Goal: Task Accomplishment & Management: Manage account settings

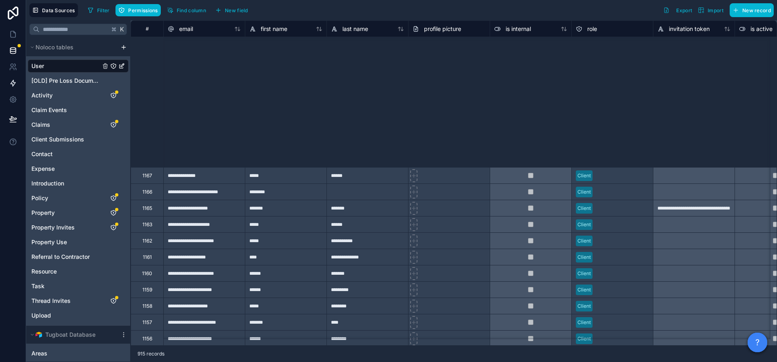
scroll to position [244, 0]
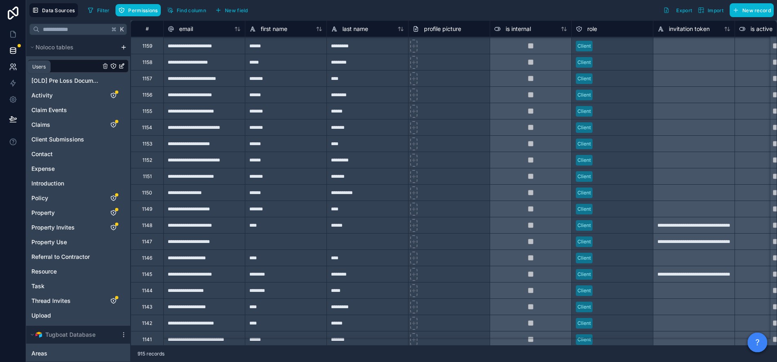
click at [9, 65] on icon at bounding box center [13, 67] width 8 height 8
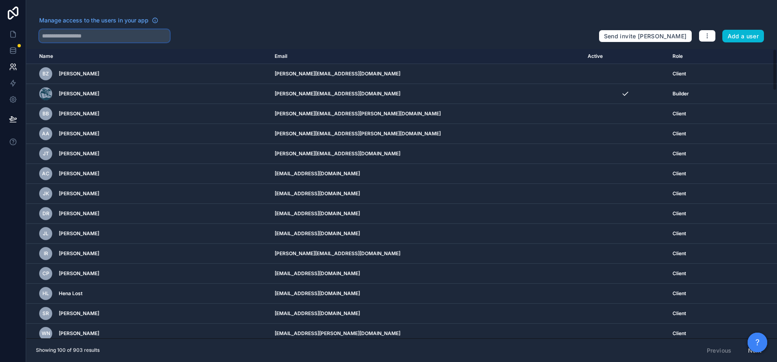
click at [94, 33] on input "text" at bounding box center [104, 35] width 131 height 13
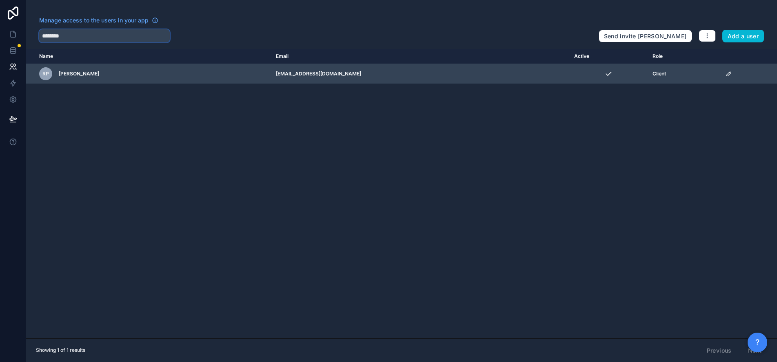
type input "********"
click at [540, 72] on td "[EMAIL_ADDRESS][DOMAIN_NAME]" at bounding box center [420, 74] width 299 height 20
click at [726, 74] on icon "scrollable content" at bounding box center [728, 74] width 4 height 4
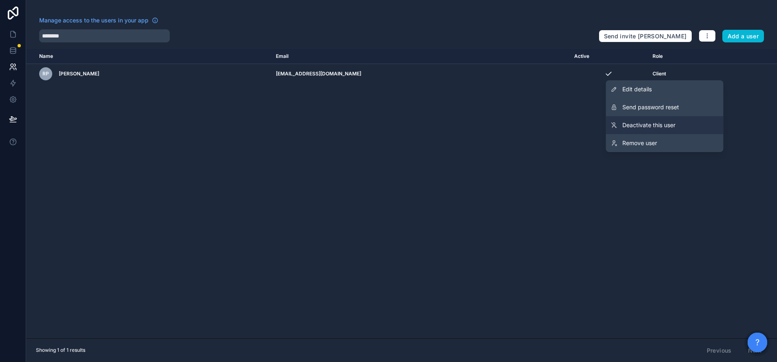
click at [639, 122] on span "Deactivate this user" at bounding box center [648, 125] width 53 height 8
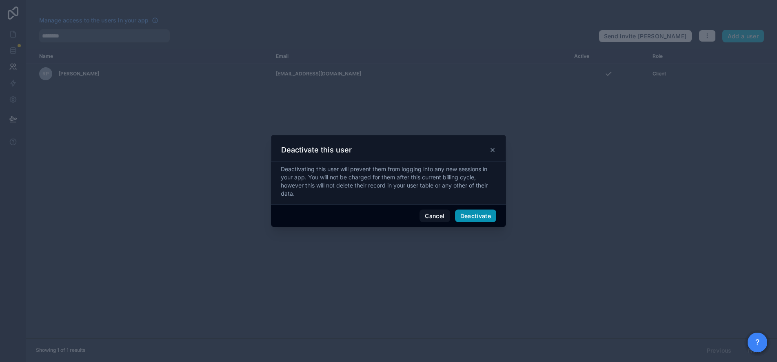
click at [463, 211] on button "Deactivate" at bounding box center [476, 216] width 42 height 13
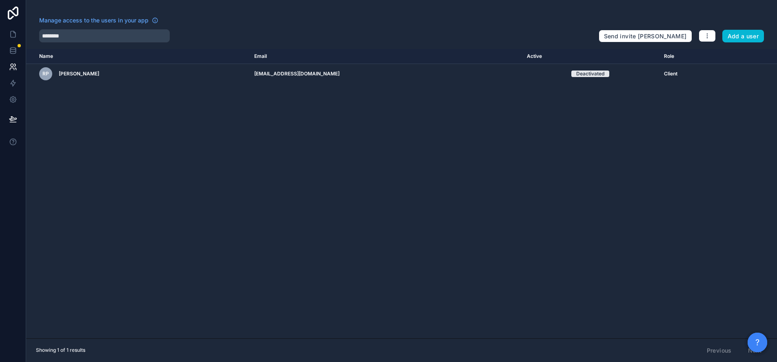
drag, startPoint x: 463, startPoint y: 211, endPoint x: 41, endPoint y: 3, distance: 469.9
